Goal: Task Accomplishment & Management: Complete application form

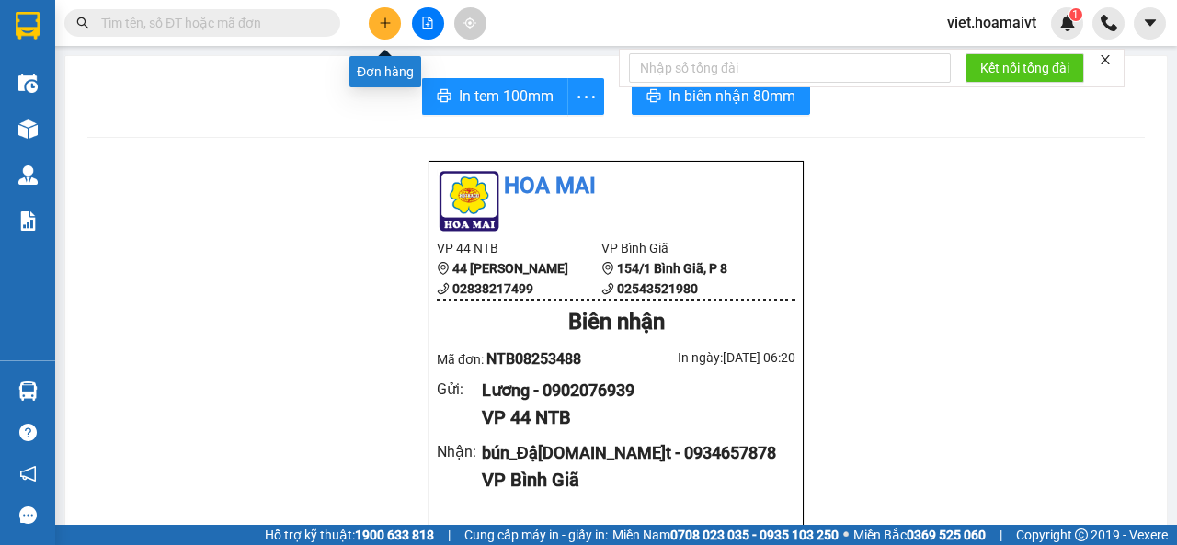
click at [382, 28] on icon "plus" at bounding box center [385, 23] width 13 height 13
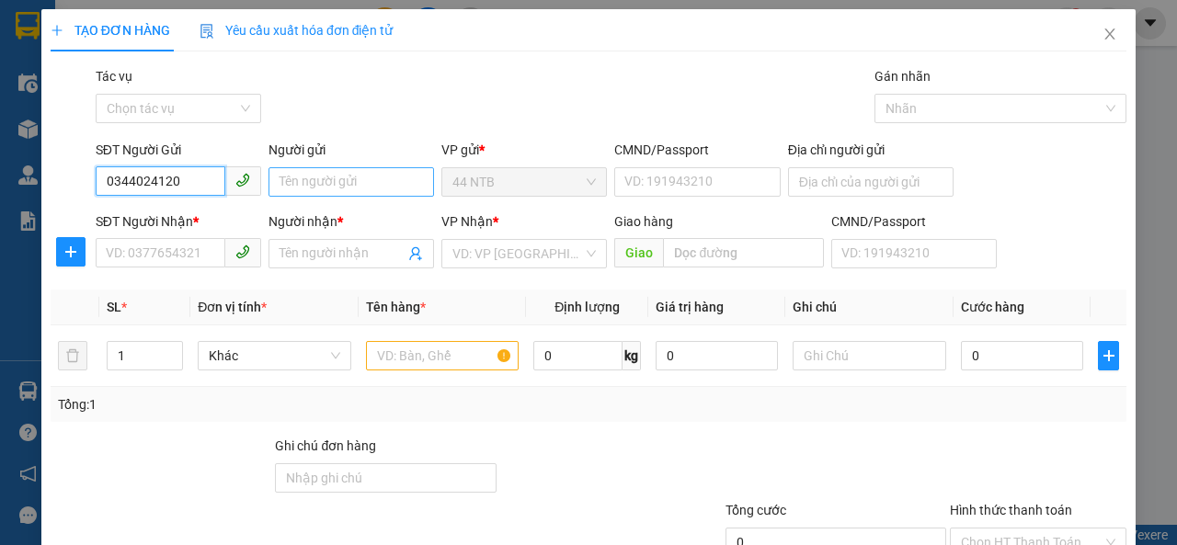
type input "0344024120"
click at [336, 184] on input "Người gửi" at bounding box center [350, 181] width 165 height 29
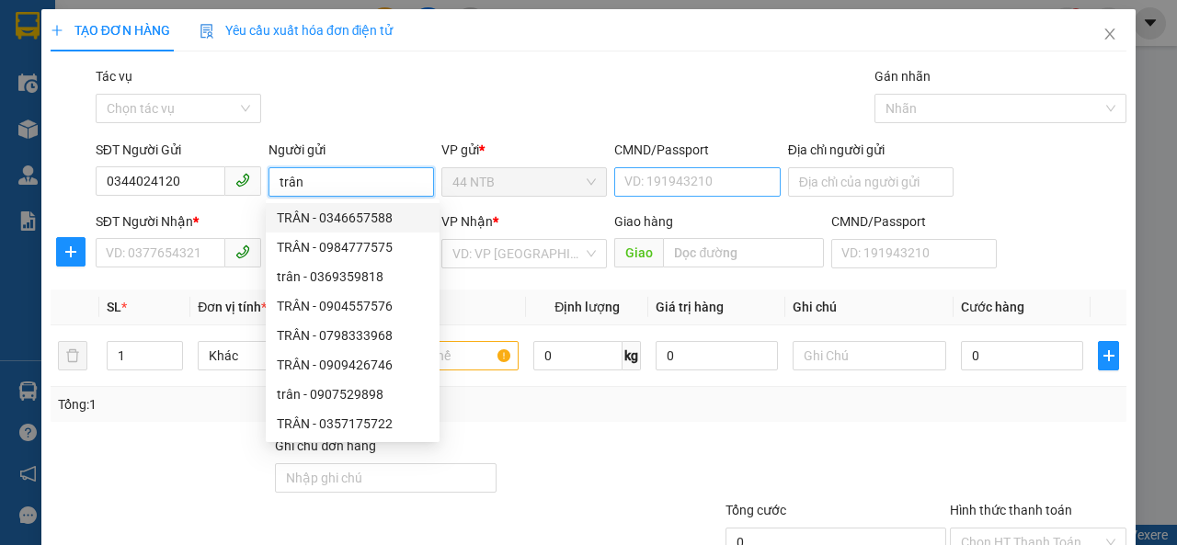
type input "trân"
click at [698, 170] on input "CMND/Passport" at bounding box center [696, 181] width 165 height 29
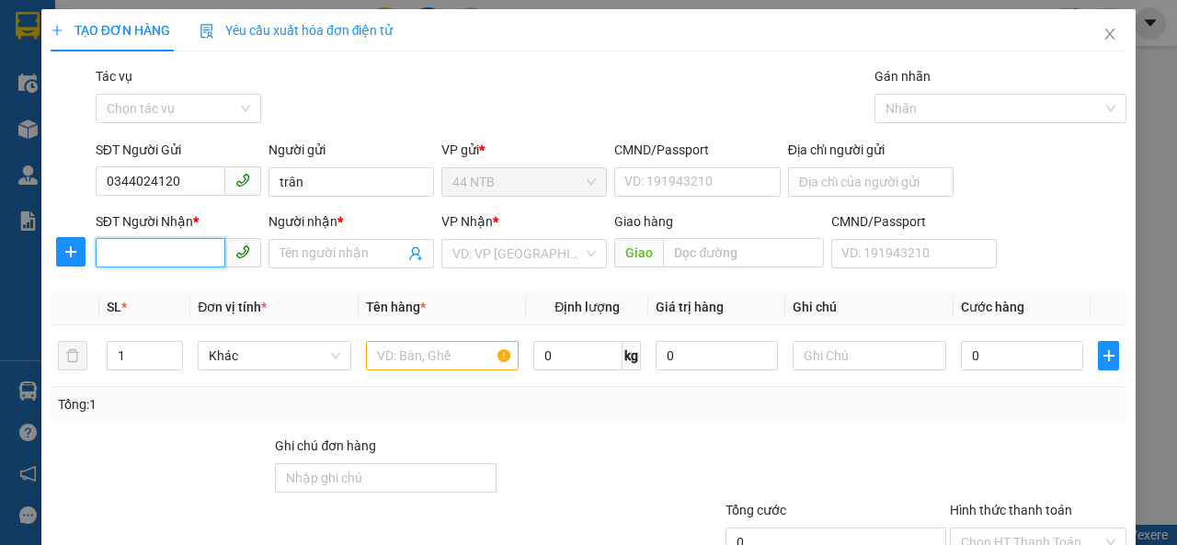
click at [193, 250] on input "SĐT Người Nhận *" at bounding box center [161, 252] width 130 height 29
drag, startPoint x: 182, startPoint y: 177, endPoint x: 88, endPoint y: 176, distance: 93.8
click at [88, 176] on div "SĐT Người Gửi 0344024120 0344024120 Người gửi trân VP gửi * 44 NTB CMND/Passpor…" at bounding box center [588, 172] width 1079 height 64
click at [141, 248] on input "SĐT Người Nhận *" at bounding box center [161, 252] width 130 height 29
type input "0344024120"
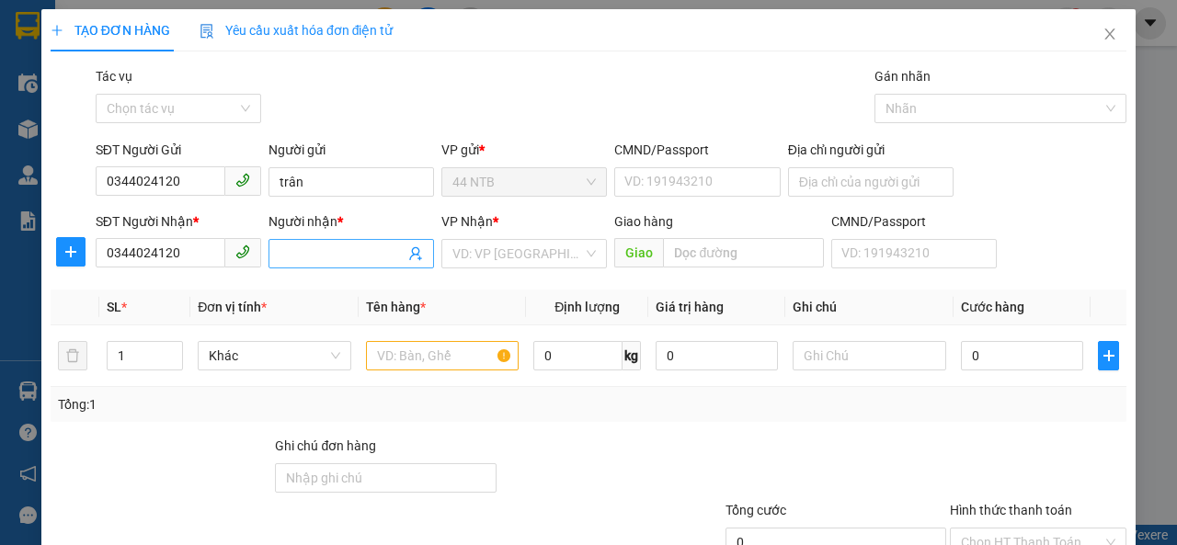
click at [335, 262] on input "Người nhận *" at bounding box center [341, 254] width 125 height 20
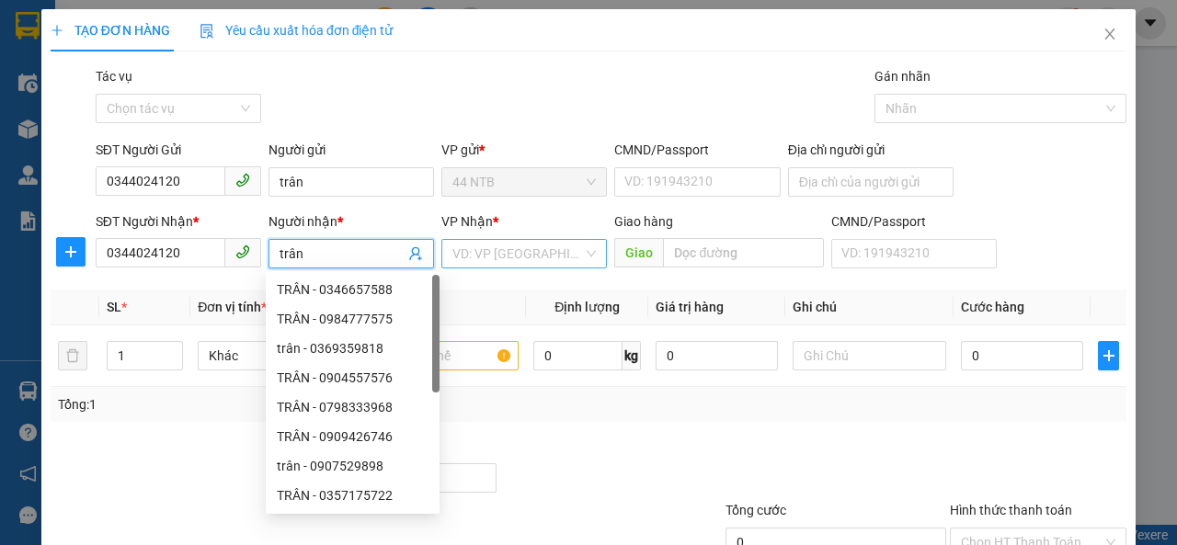
type input "trân"
click at [525, 267] on input "search" at bounding box center [517, 254] width 131 height 28
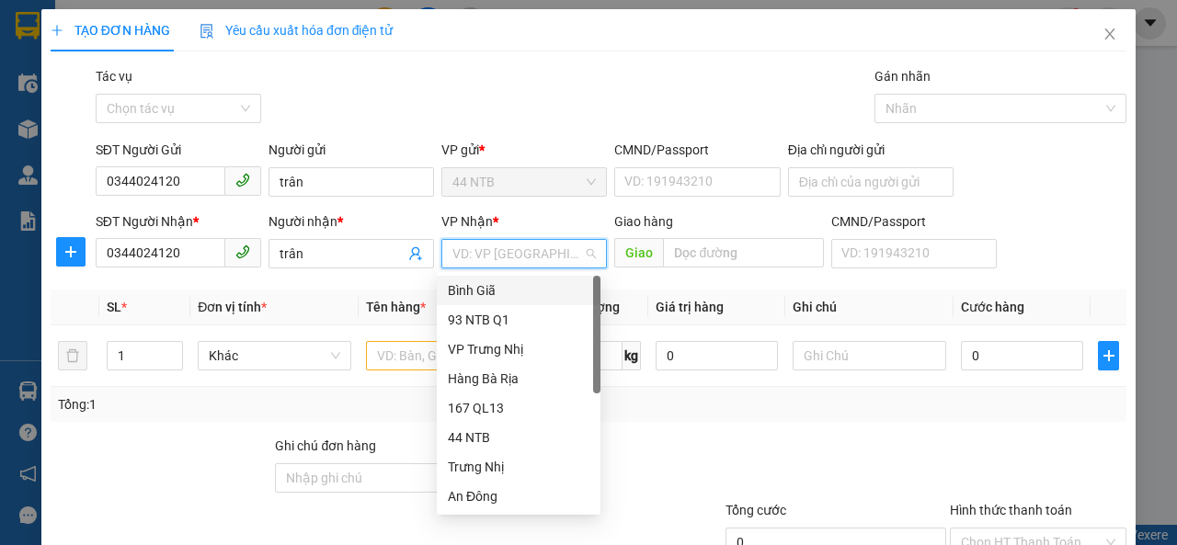
click at [500, 286] on div "Bình Giã" at bounding box center [519, 290] width 142 height 20
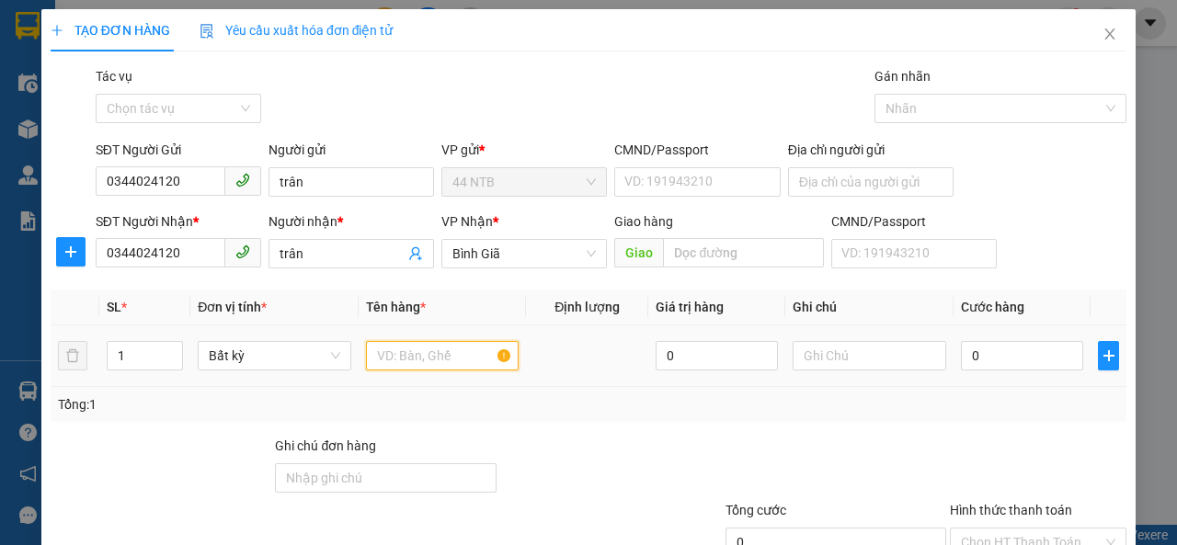
click at [437, 343] on input "text" at bounding box center [442, 355] width 153 height 29
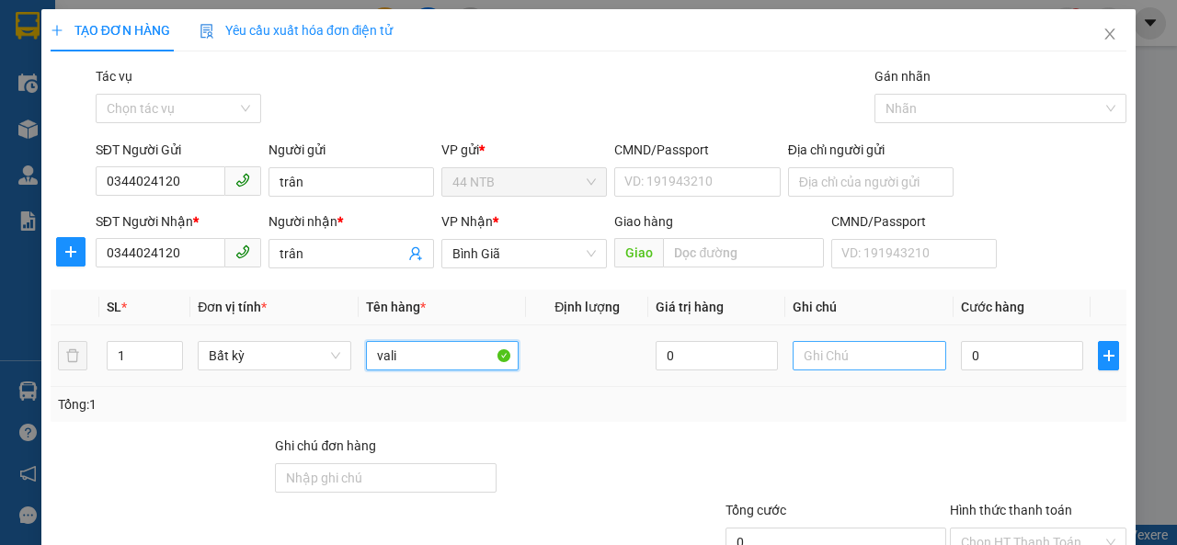
type input "vali"
click at [870, 354] on input "text" at bounding box center [868, 355] width 153 height 29
type input "quần áo"
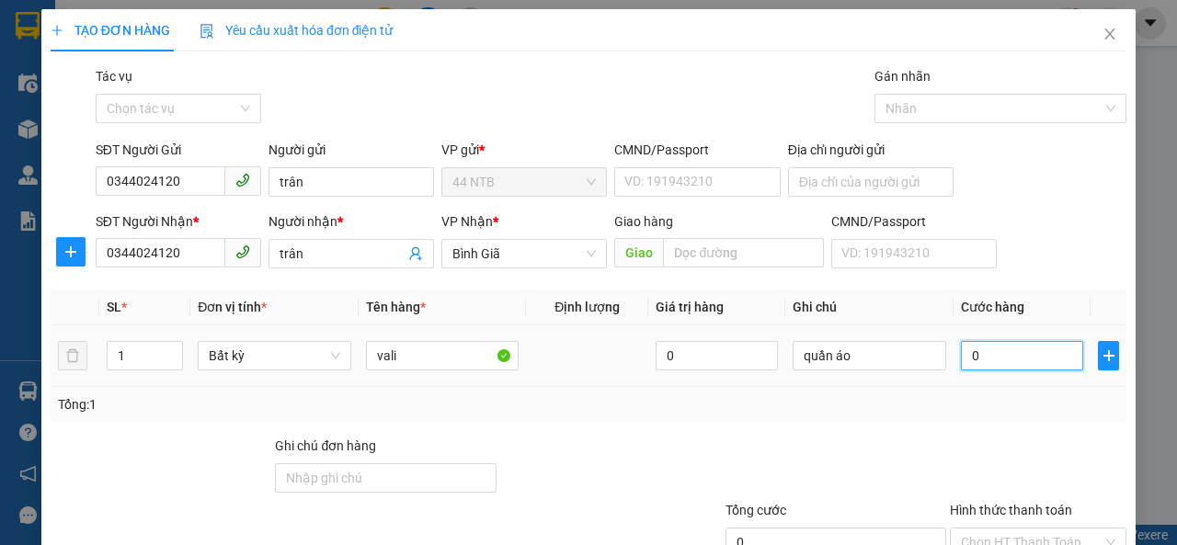
click at [1013, 354] on input "0" at bounding box center [1022, 355] width 122 height 29
type input "3"
type input "30"
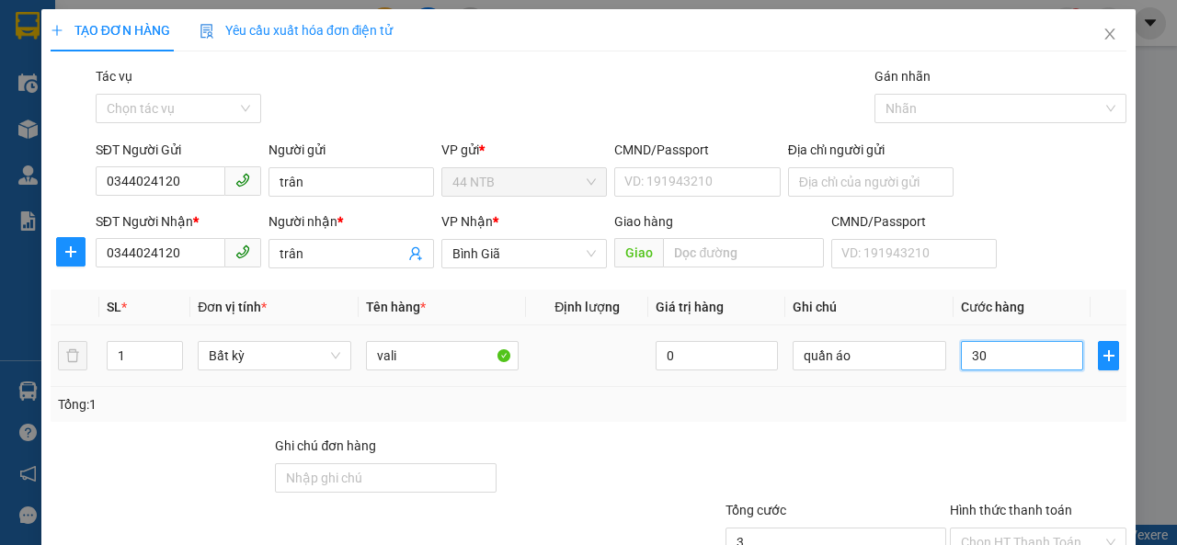
type input "30"
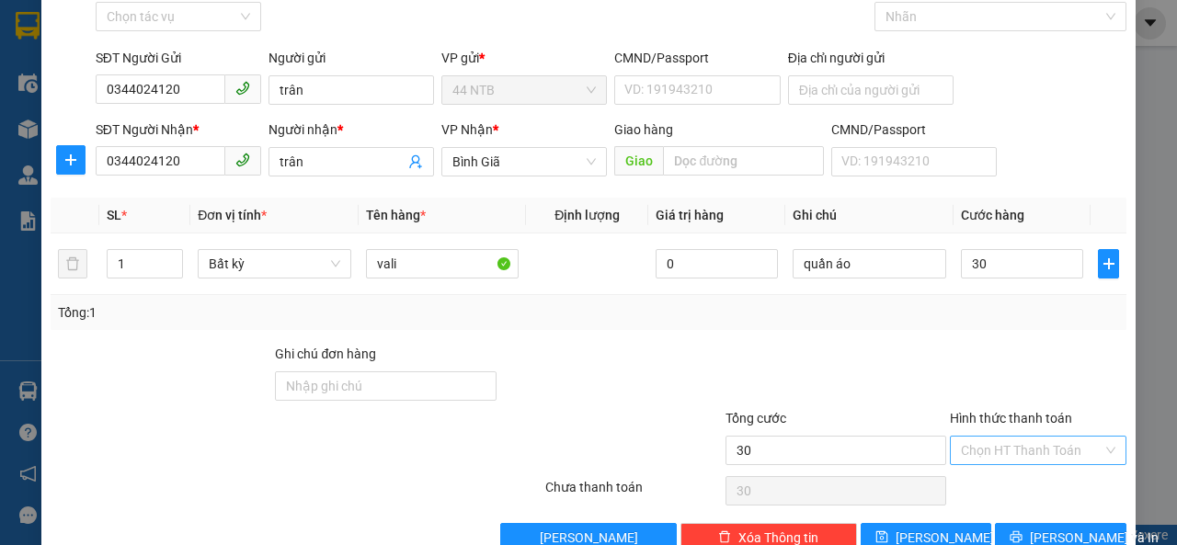
type input "30.000"
click at [1020, 439] on input "Hình thức thanh toán" at bounding box center [1032, 451] width 142 height 28
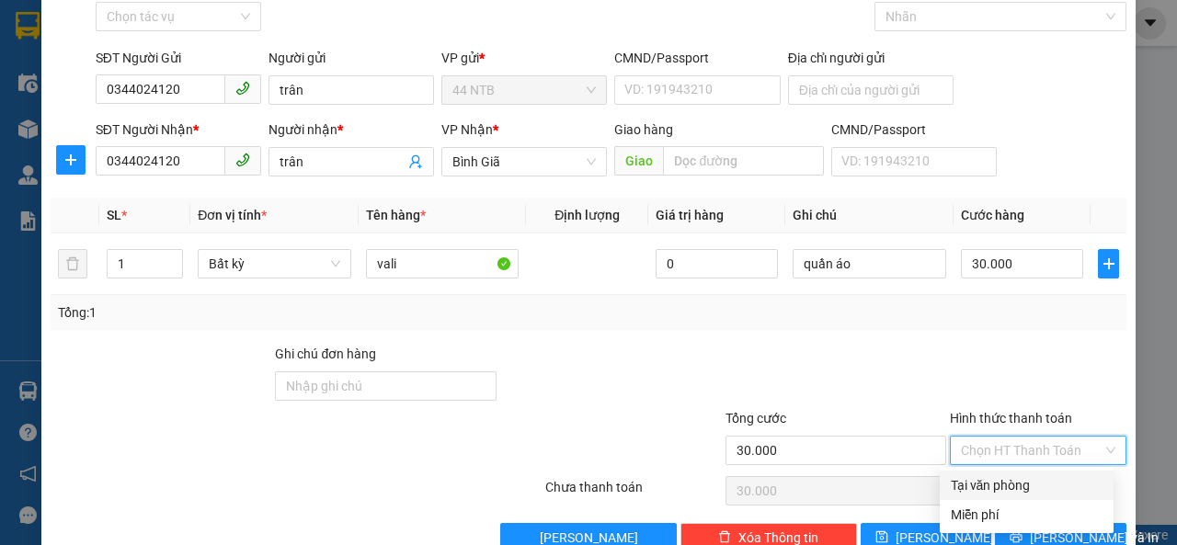
click at [1018, 486] on div "Tại văn phòng" at bounding box center [1026, 485] width 152 height 20
type input "0"
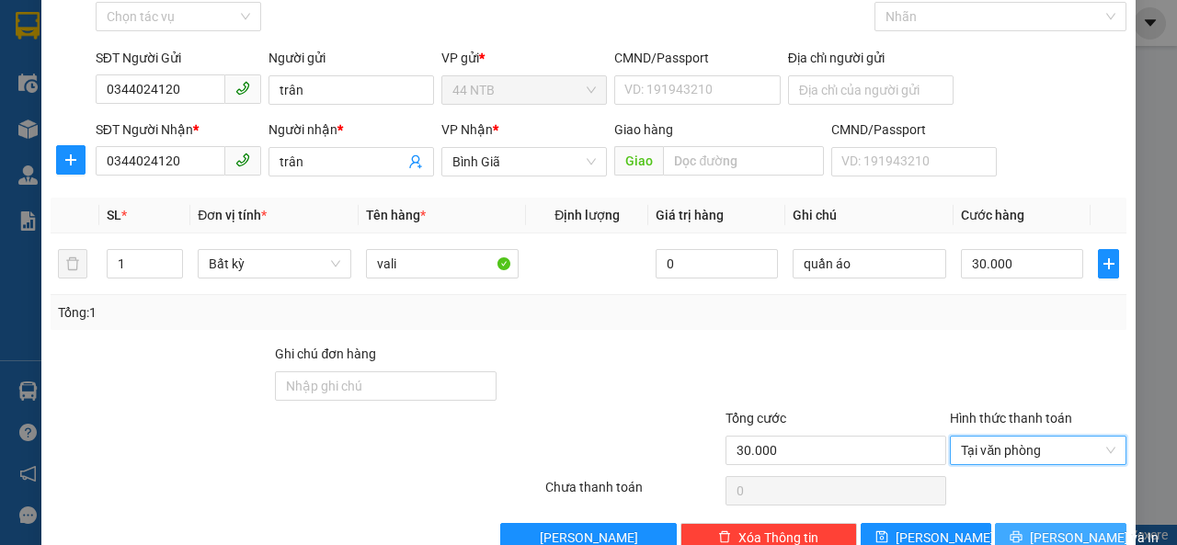
click at [1057, 529] on span "[PERSON_NAME] và In" at bounding box center [1093, 538] width 129 height 20
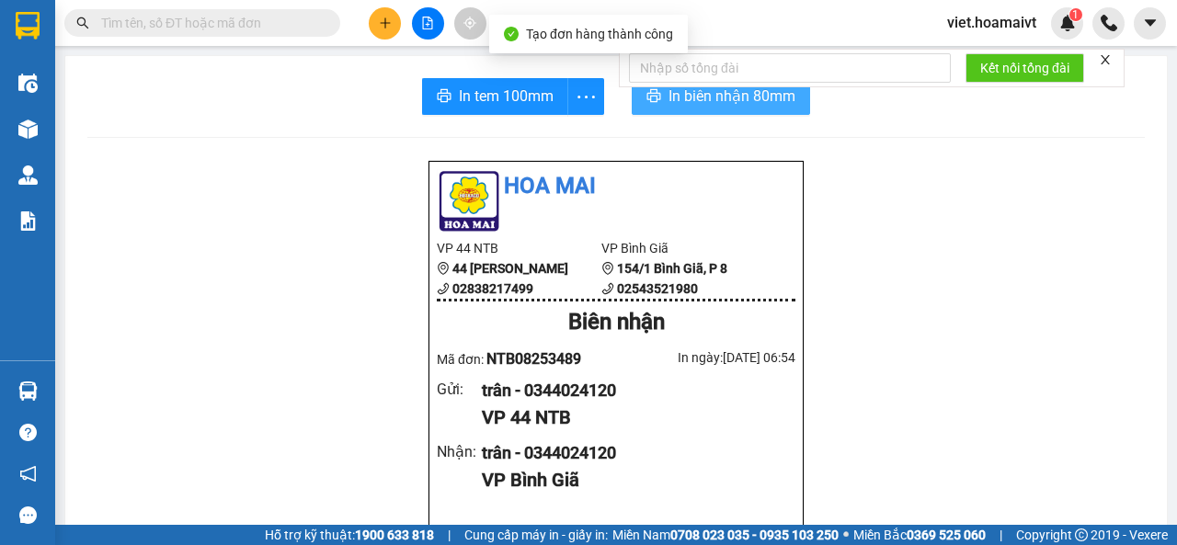
click at [718, 106] on span "In biên nhận 80mm" at bounding box center [731, 96] width 127 height 23
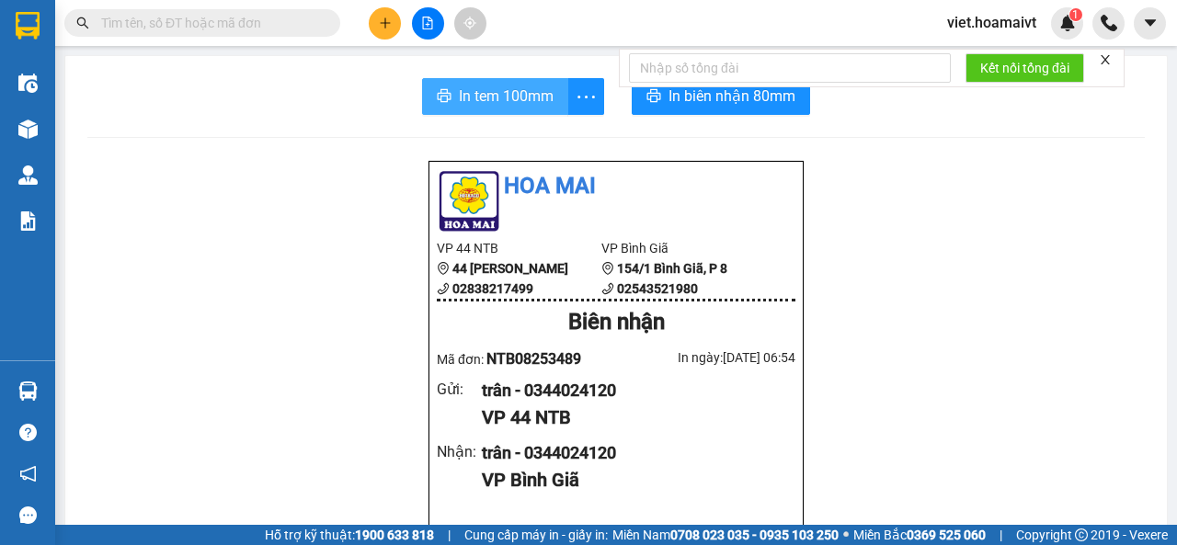
click at [491, 102] on span "In tem 100mm" at bounding box center [506, 96] width 95 height 23
click at [385, 28] on icon "plus" at bounding box center [385, 23] width 13 height 13
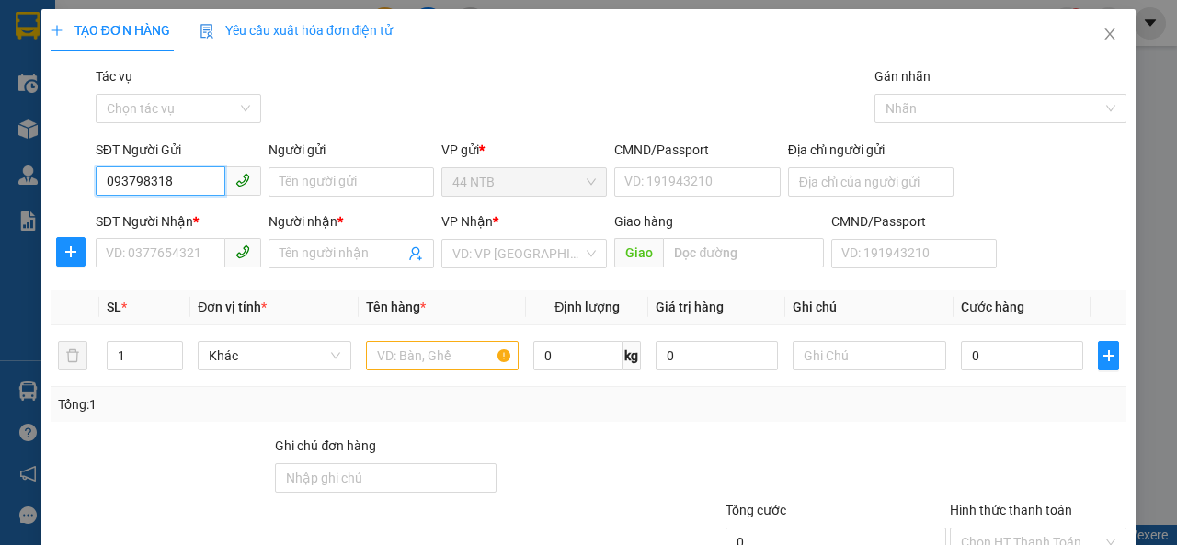
type input "0937983183"
click at [192, 218] on div "0937983183 - Hải" at bounding box center [177, 218] width 142 height 20
type input "Hải"
type input "0988880960"
type input "tam"
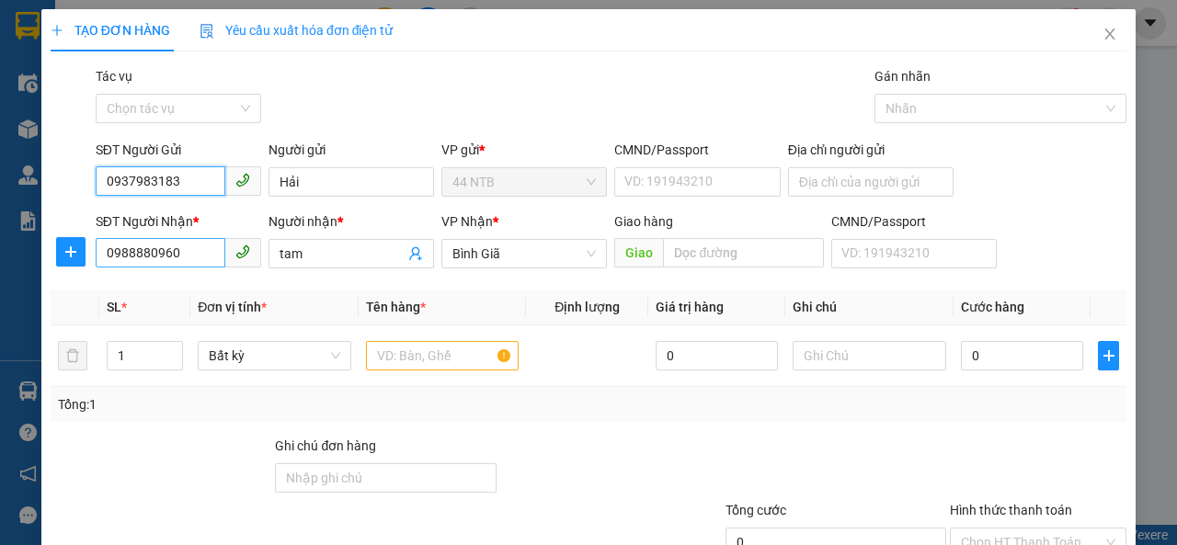
type input "0937983183"
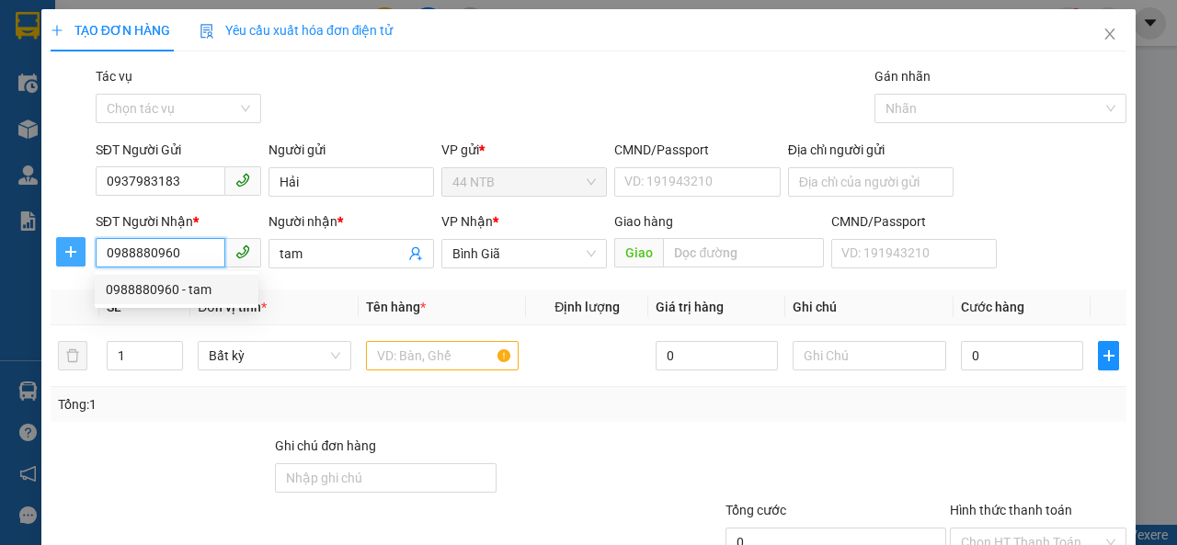
drag, startPoint x: 186, startPoint y: 249, endPoint x: 73, endPoint y: 256, distance: 113.3
click at [73, 256] on div "SĐT Người Nhận * 0988880960 Người nhận * tam VP Nhận * Bình Giã Giao hàng Gia…" at bounding box center [588, 243] width 1079 height 64
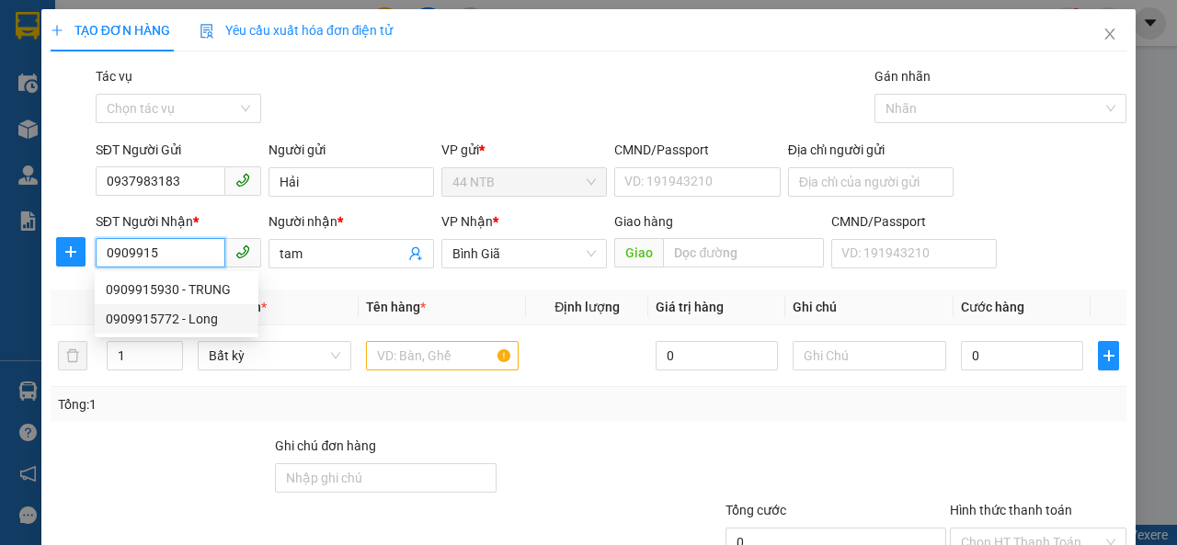
click at [172, 322] on div "0909915772 - Long" at bounding box center [177, 319] width 142 height 20
type input "0909915772"
type input "Long"
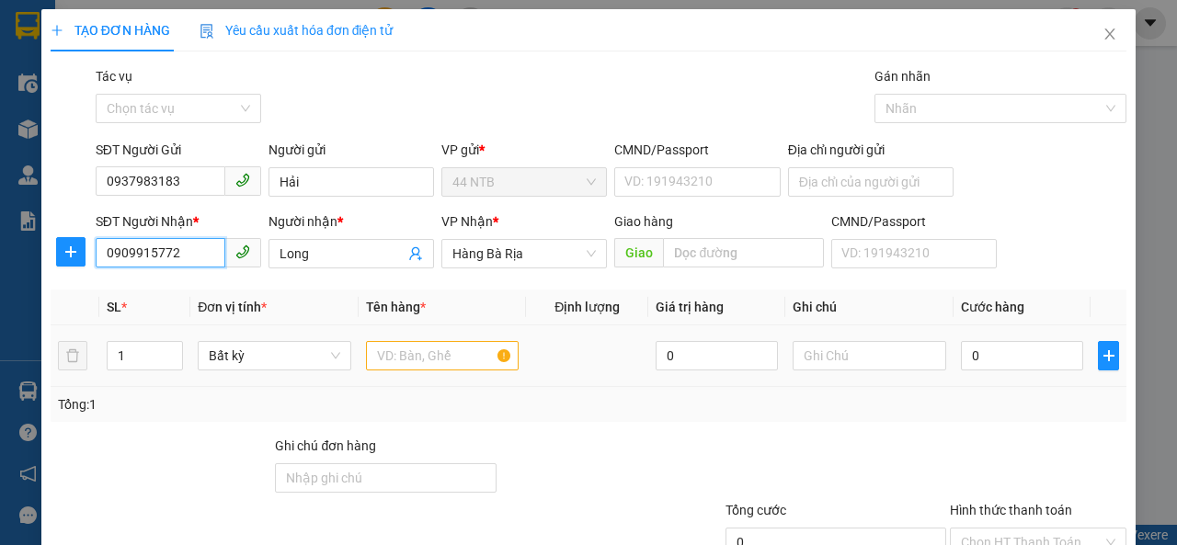
type input "0909915772"
click at [421, 361] on input "text" at bounding box center [442, 355] width 153 height 29
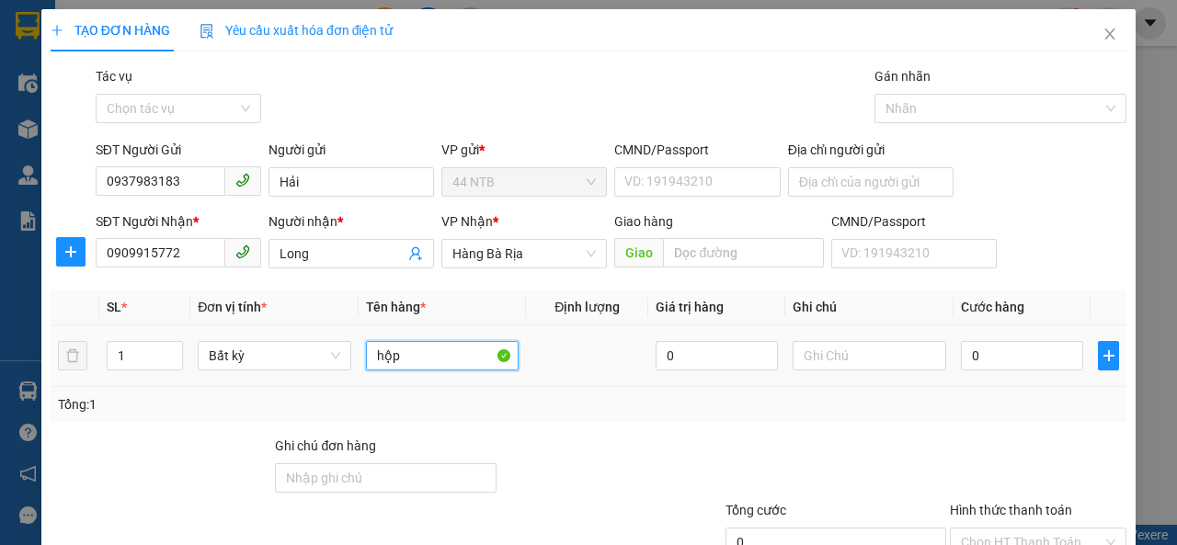
type input "hộp"
click at [858, 339] on div at bounding box center [868, 355] width 153 height 37
click at [816, 348] on input "text" at bounding box center [868, 355] width 153 height 29
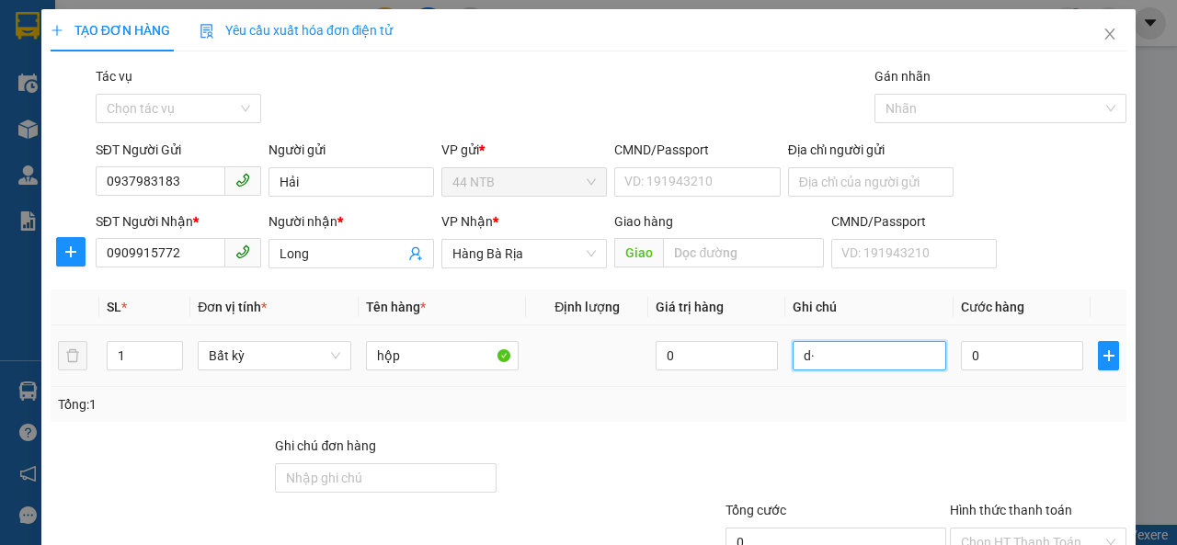
type input "d"
type input "đồ điện tử"
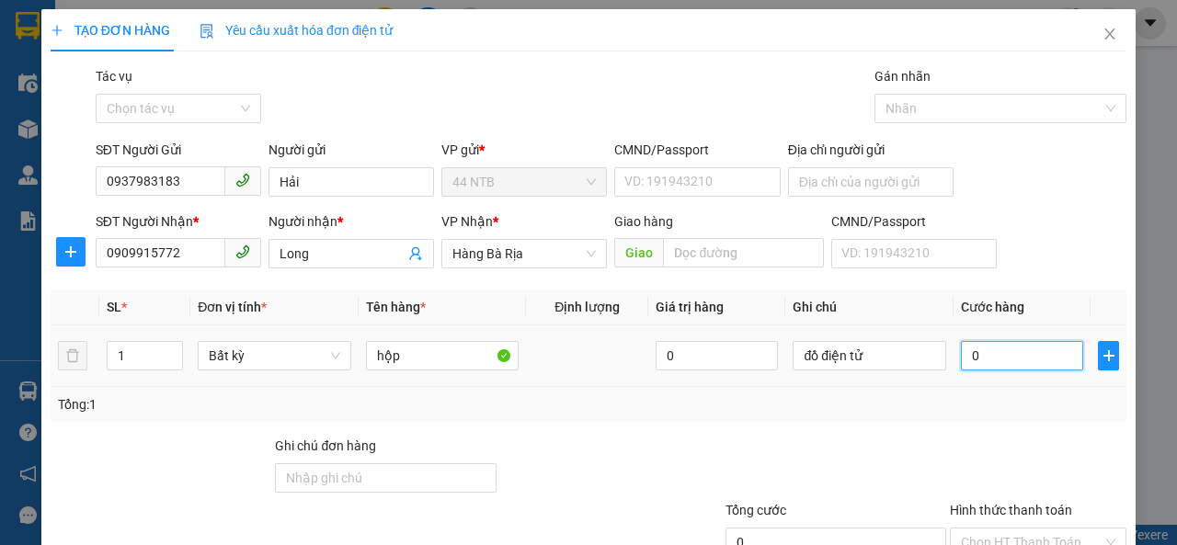
drag, startPoint x: 996, startPoint y: 354, endPoint x: 1006, endPoint y: 356, distance: 9.4
click at [996, 355] on input "0" at bounding box center [1022, 355] width 122 height 29
type input "3"
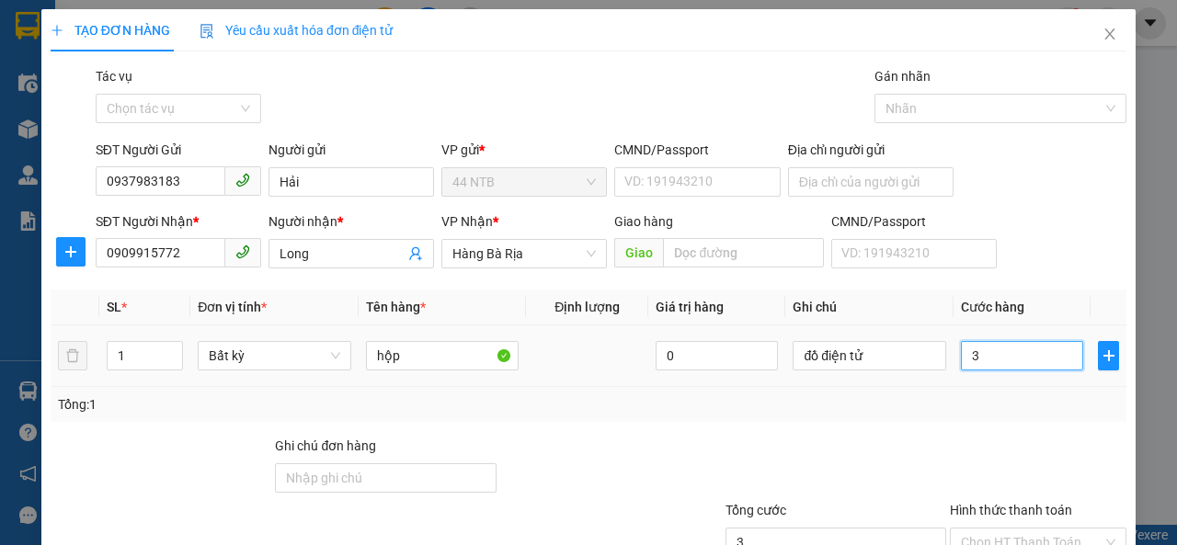
type input "30"
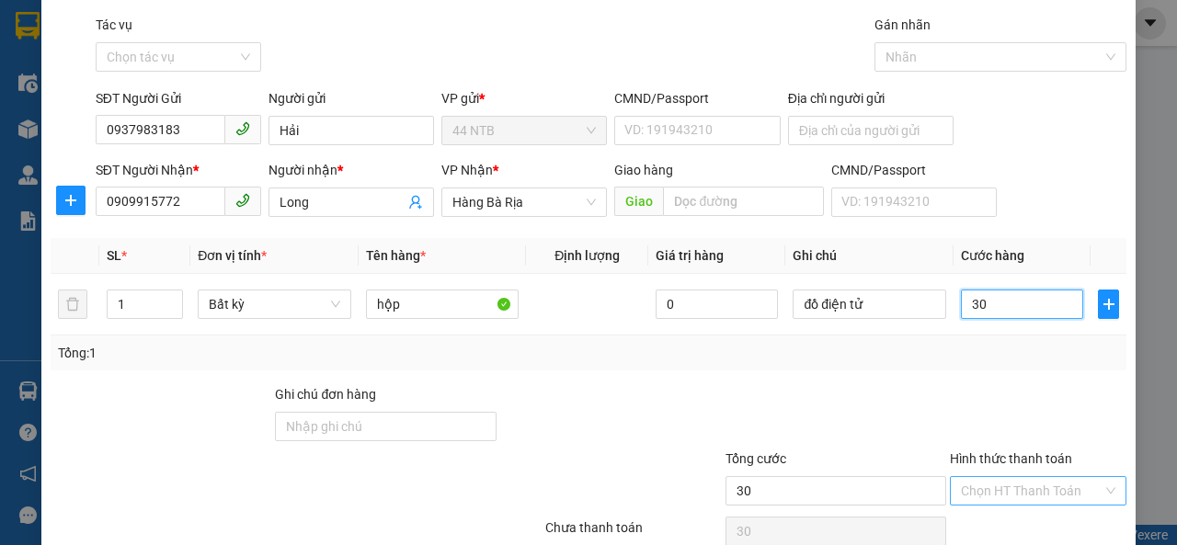
scroll to position [92, 0]
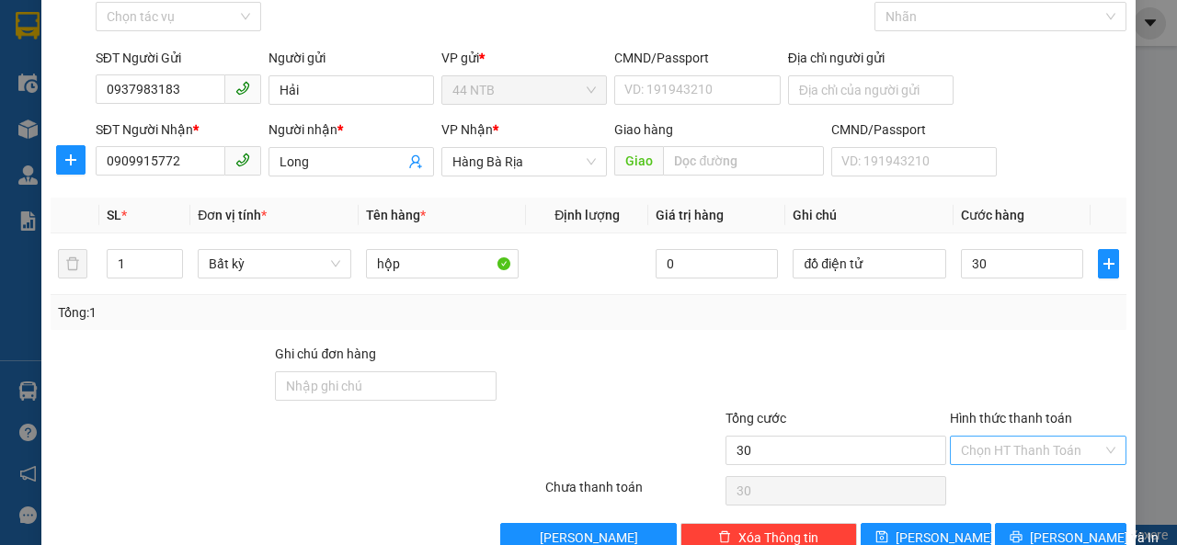
type input "30.000"
click at [1019, 443] on input "Hình thức thanh toán" at bounding box center [1032, 451] width 142 height 28
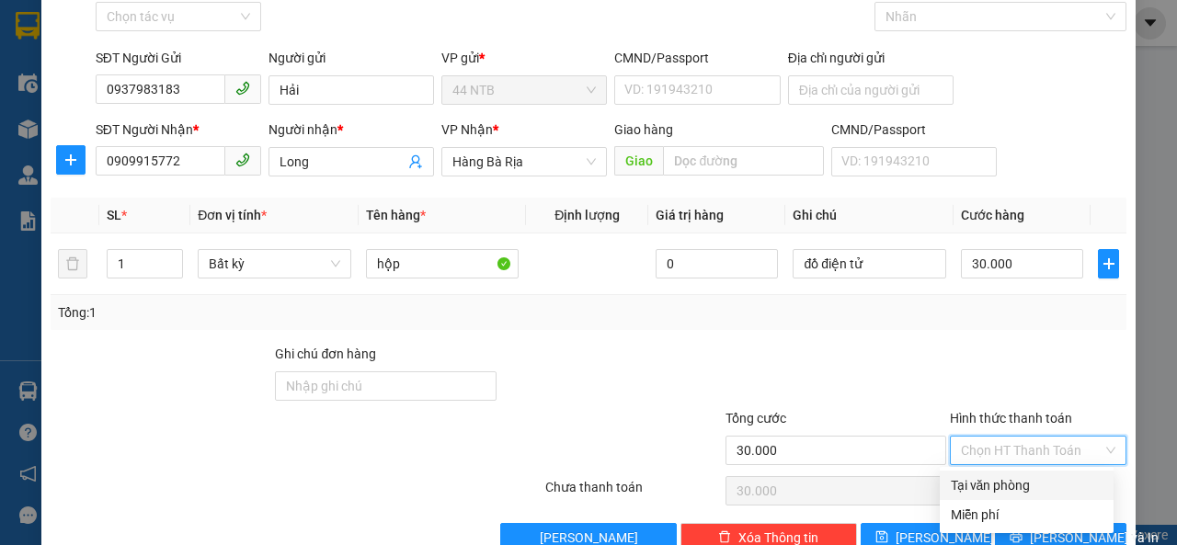
click at [1028, 483] on div "Tại văn phòng" at bounding box center [1026, 485] width 152 height 20
type input "0"
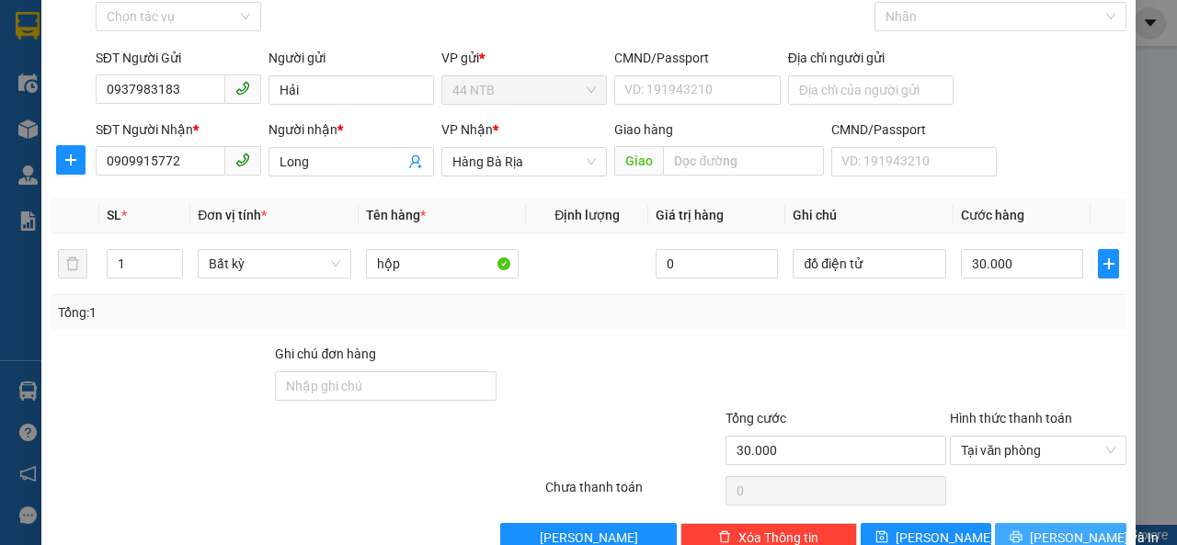
click at [1058, 529] on span "[PERSON_NAME] và In" at bounding box center [1093, 538] width 129 height 20
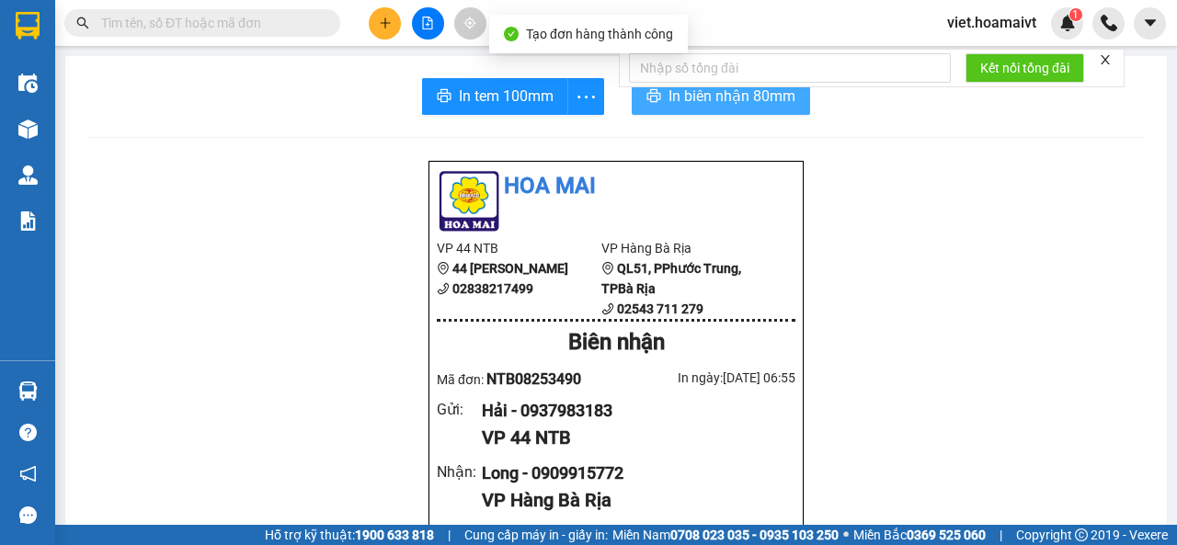
click at [714, 97] on span "In biên nhận 80mm" at bounding box center [731, 96] width 127 height 23
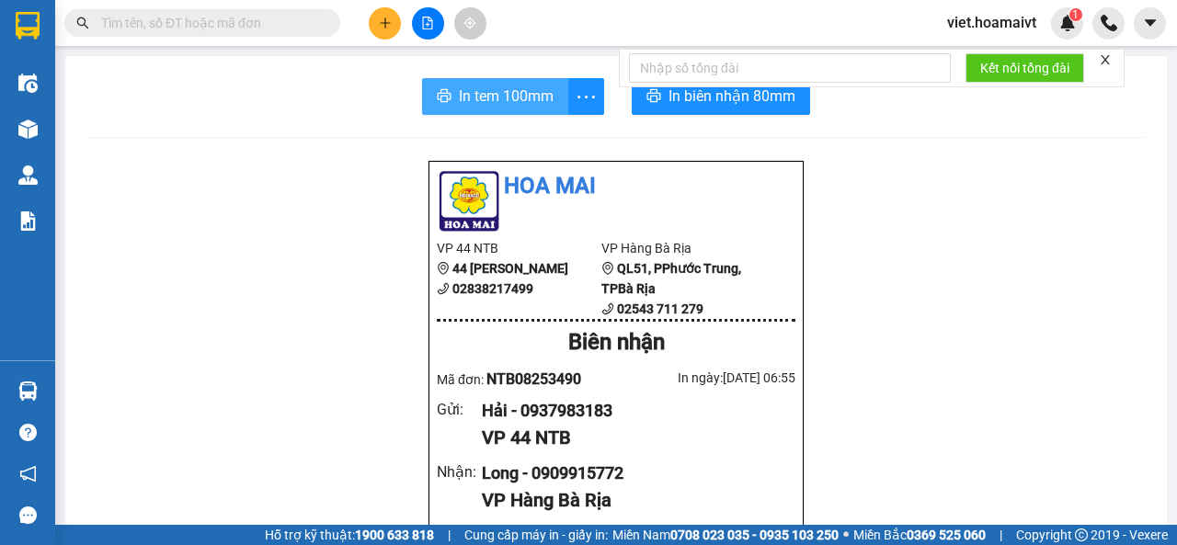
click at [490, 102] on span "In tem 100mm" at bounding box center [506, 96] width 95 height 23
